Goal: Transaction & Acquisition: Purchase product/service

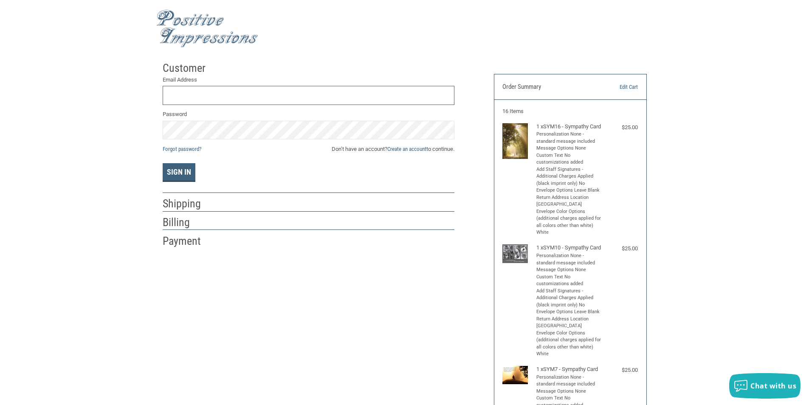
click at [220, 96] on input "Email Address" at bounding box center [309, 95] width 292 height 19
type input "B"
click at [163, 163] on button "Sign In" at bounding box center [179, 172] width 33 height 19
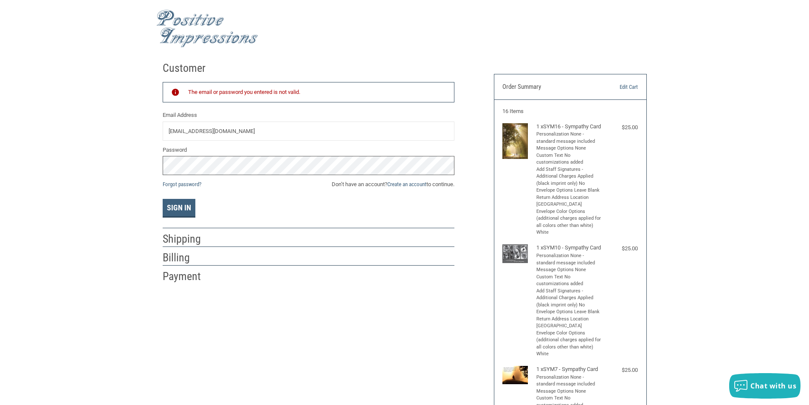
click at [87, 170] on div "Customer Returning Customer The email or password you entered is not valid. Ema…" at bounding box center [404, 403] width 809 height 692
click at [163, 199] on button "Sign In" at bounding box center [179, 208] width 33 height 19
drag, startPoint x: 195, startPoint y: 130, endPoint x: 308, endPoint y: 141, distance: 113.8
click at [194, 130] on input "[EMAIL_ADDRESS][DOMAIN_NAME]" at bounding box center [309, 130] width 292 height 19
type input "[EMAIL_ADDRESS][DOMAIN_NAME]"
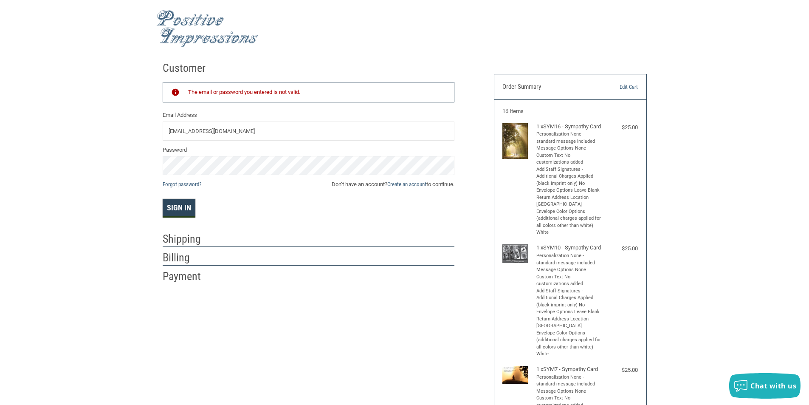
click at [186, 211] on button "Sign In" at bounding box center [179, 208] width 33 height 19
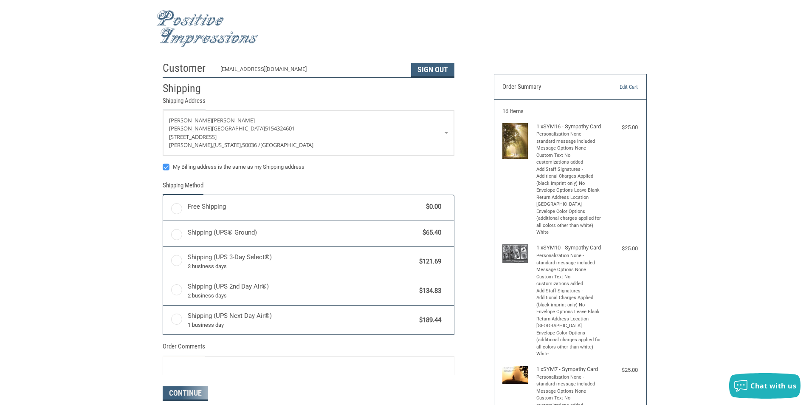
radio input "true"
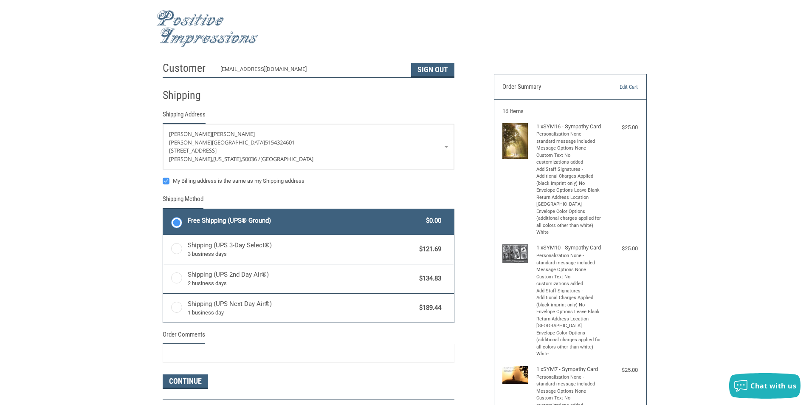
click at [185, 217] on label "Free Shipping (UPS® Ground) $0.00" at bounding box center [308, 221] width 291 height 25
click at [163, 210] on input "Free Shipping (UPS® Ground) $0.00" at bounding box center [163, 210] width 0 height 0
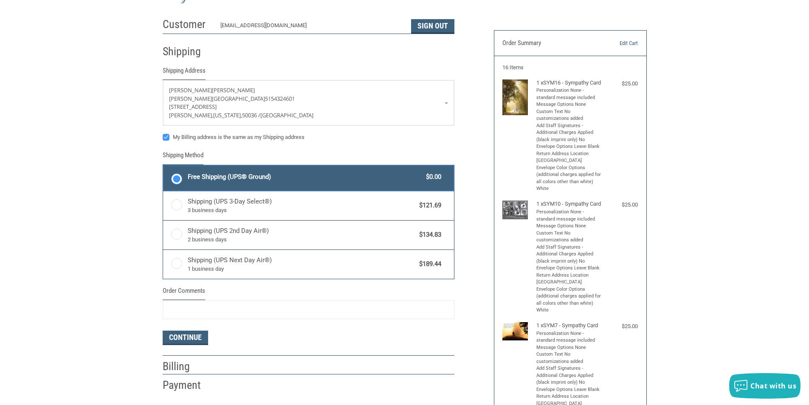
scroll to position [127, 0]
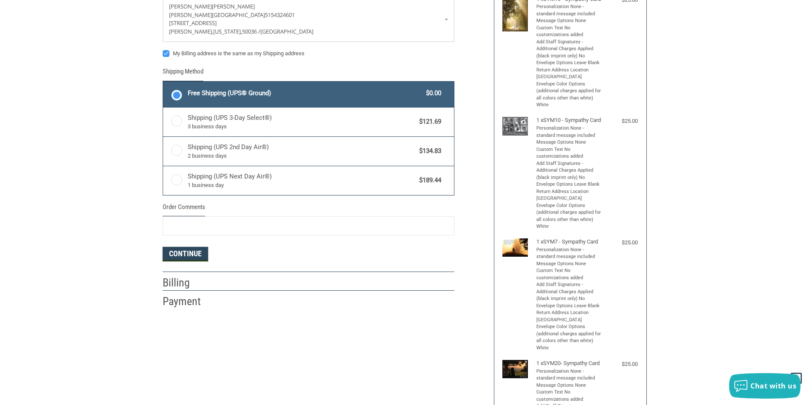
click at [193, 256] on button "Continue" at bounding box center [185, 254] width 45 height 14
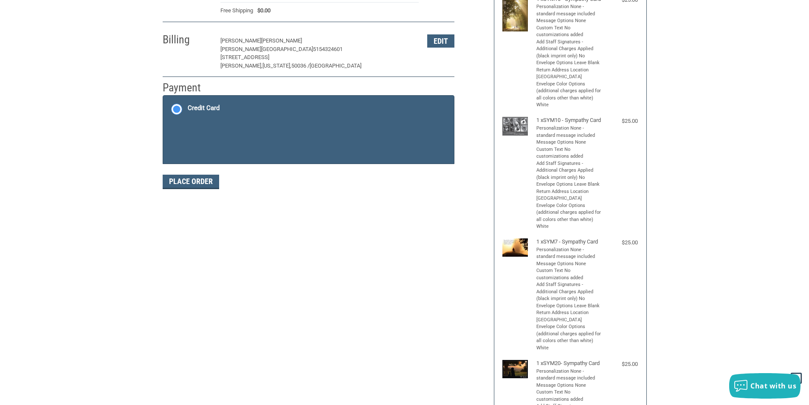
scroll to position [124, 0]
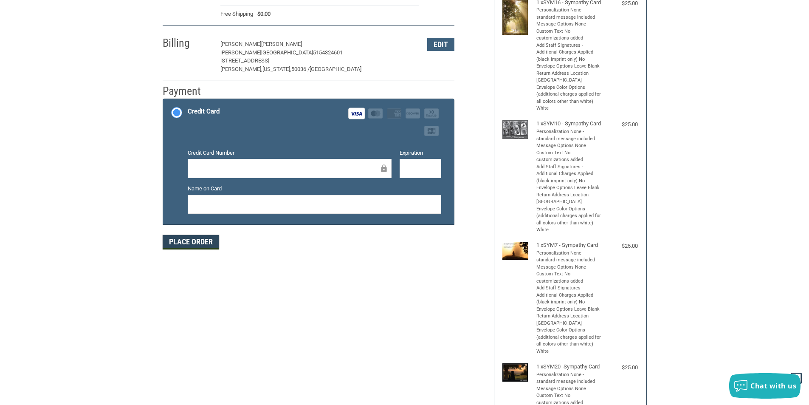
click at [217, 247] on button "Place Order" at bounding box center [191, 242] width 56 height 14
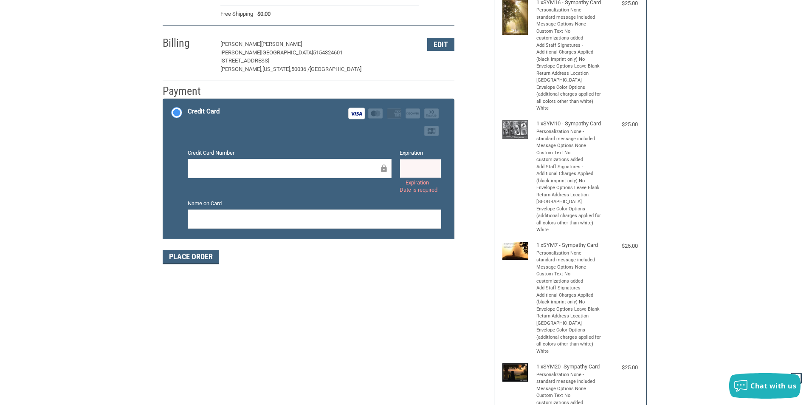
click at [440, 166] on div at bounding box center [421, 168] width 42 height 19
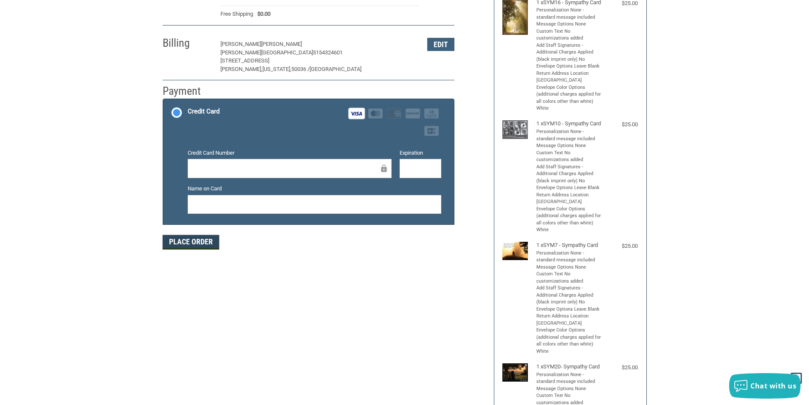
click at [196, 246] on button "Place Order" at bounding box center [191, 242] width 56 height 14
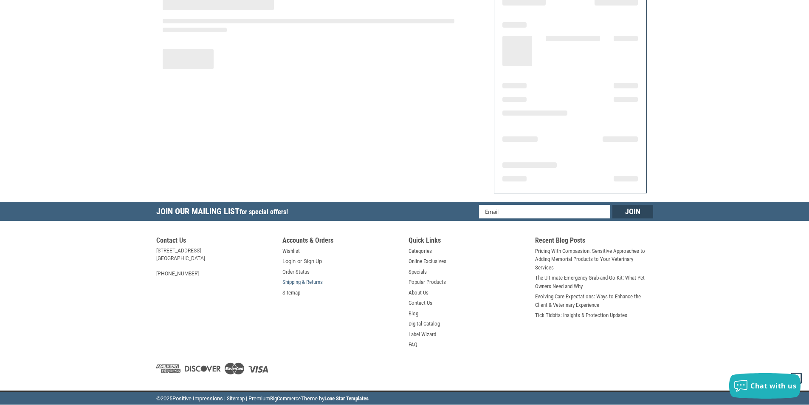
scroll to position [84, 0]
